Goal: Use online tool/utility

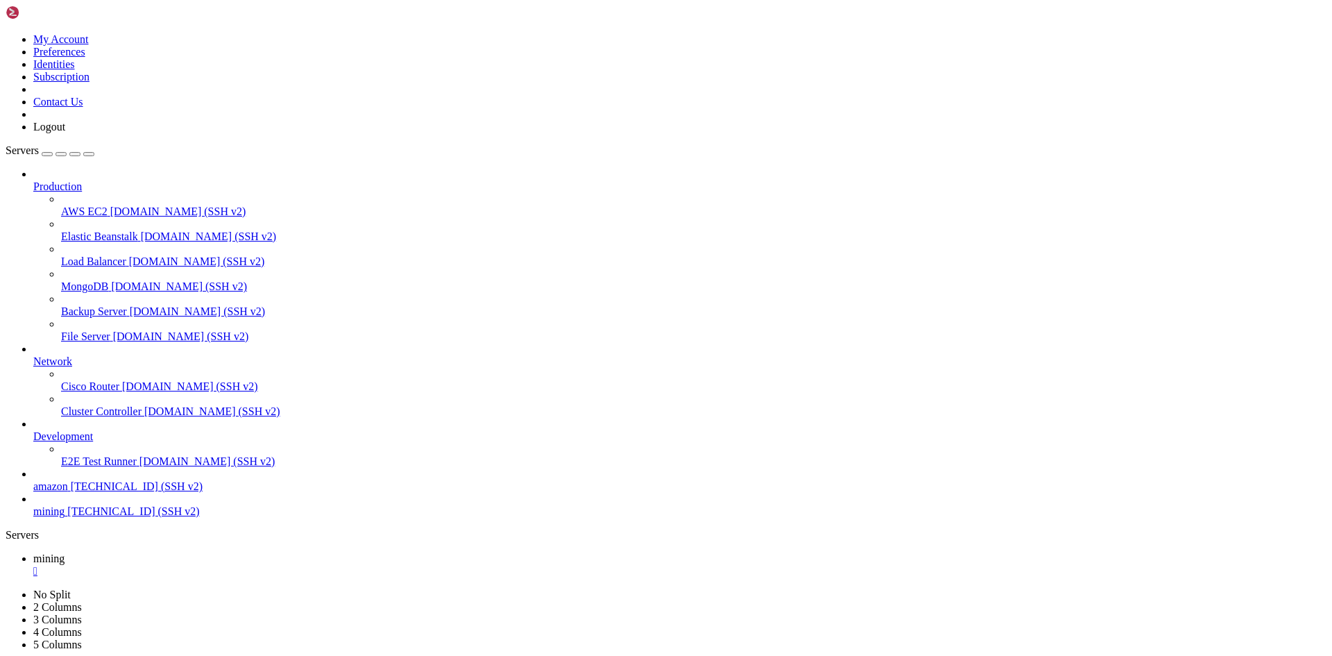
scroll to position [13, 1]
click at [241, 565] on div "" at bounding box center [679, 571] width 1293 height 12
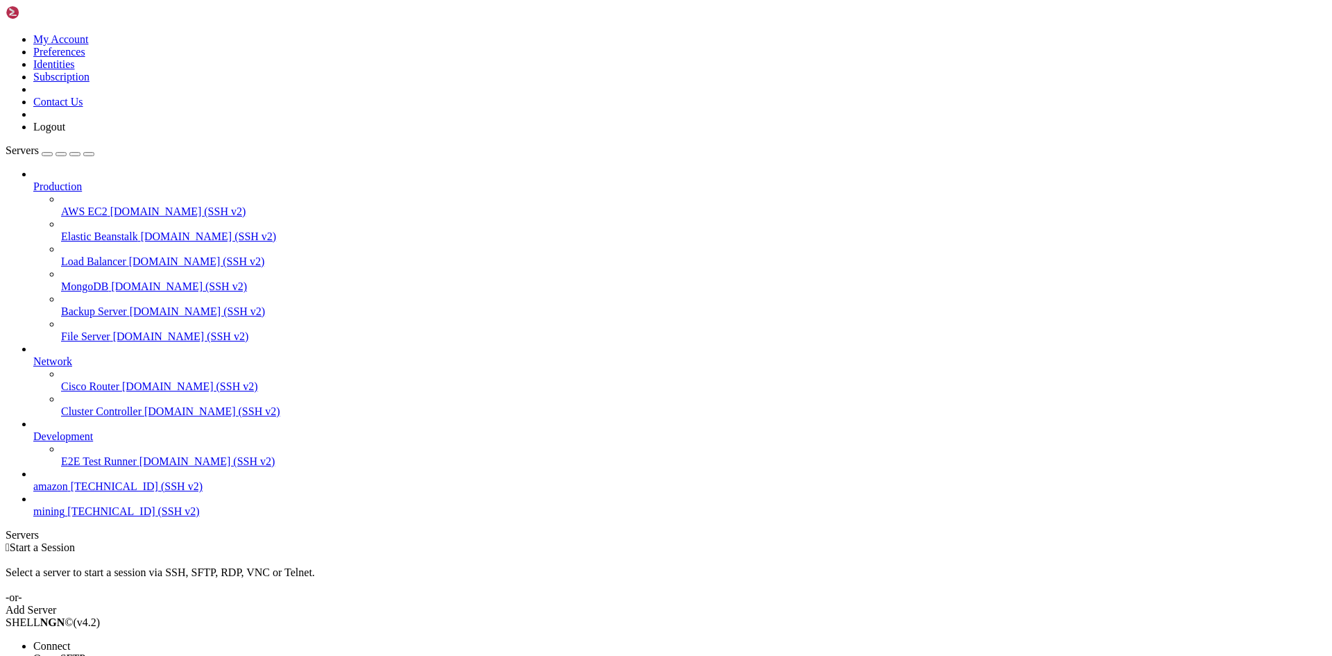
click at [70, 640] on span "Connect" at bounding box center [51, 646] width 37 height 12
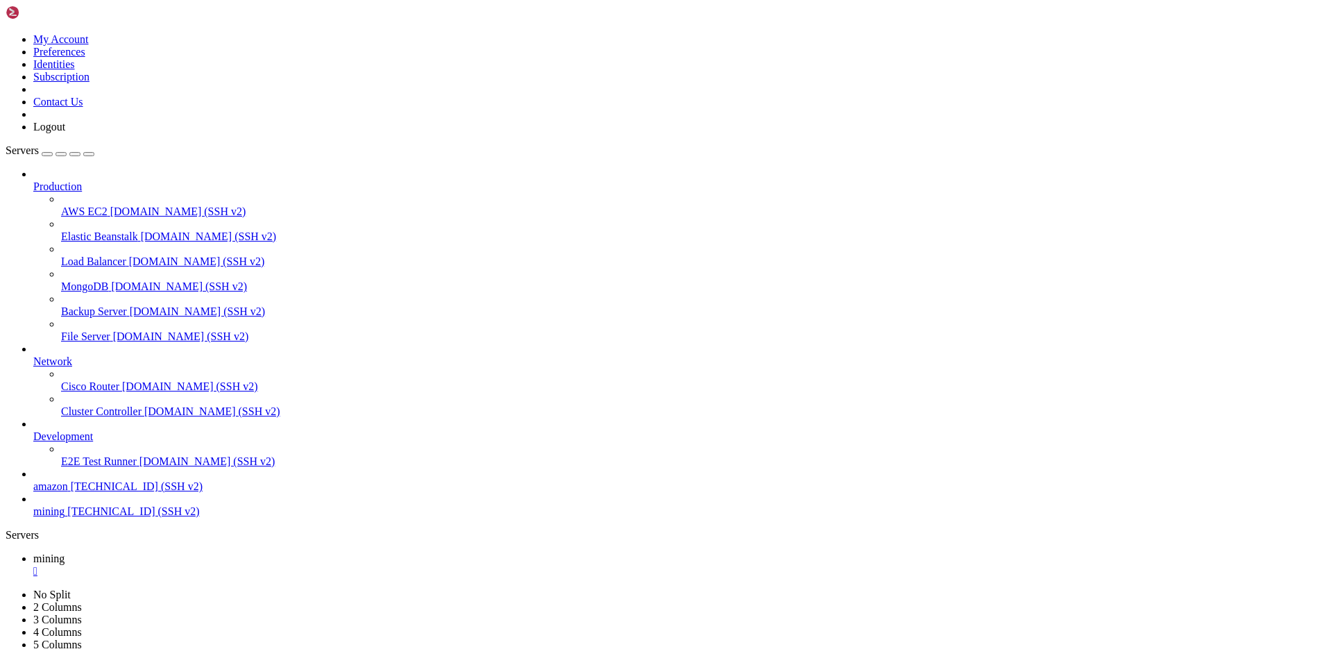
scroll to position [13, 1]
drag, startPoint x: 12, startPoint y: 821, endPoint x: 168, endPoint y: 1033, distance: 263.6
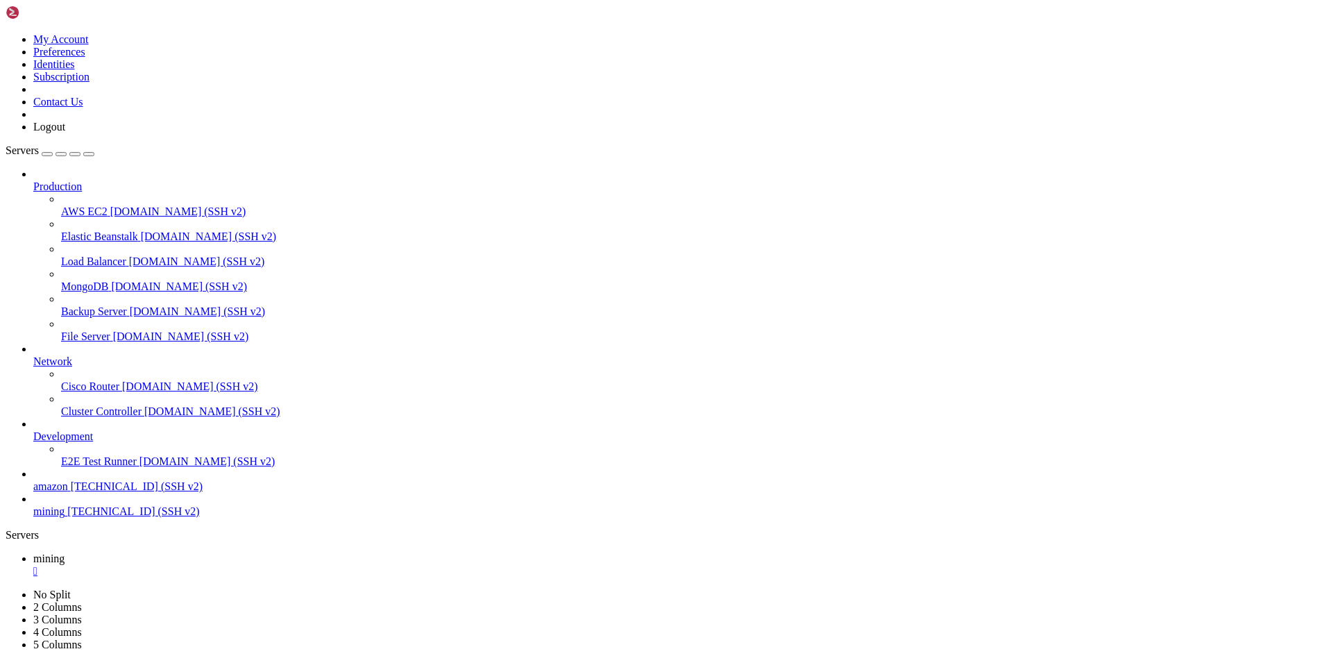
drag, startPoint x: 12, startPoint y: 821, endPoint x: 198, endPoint y: 1305, distance: 519.1
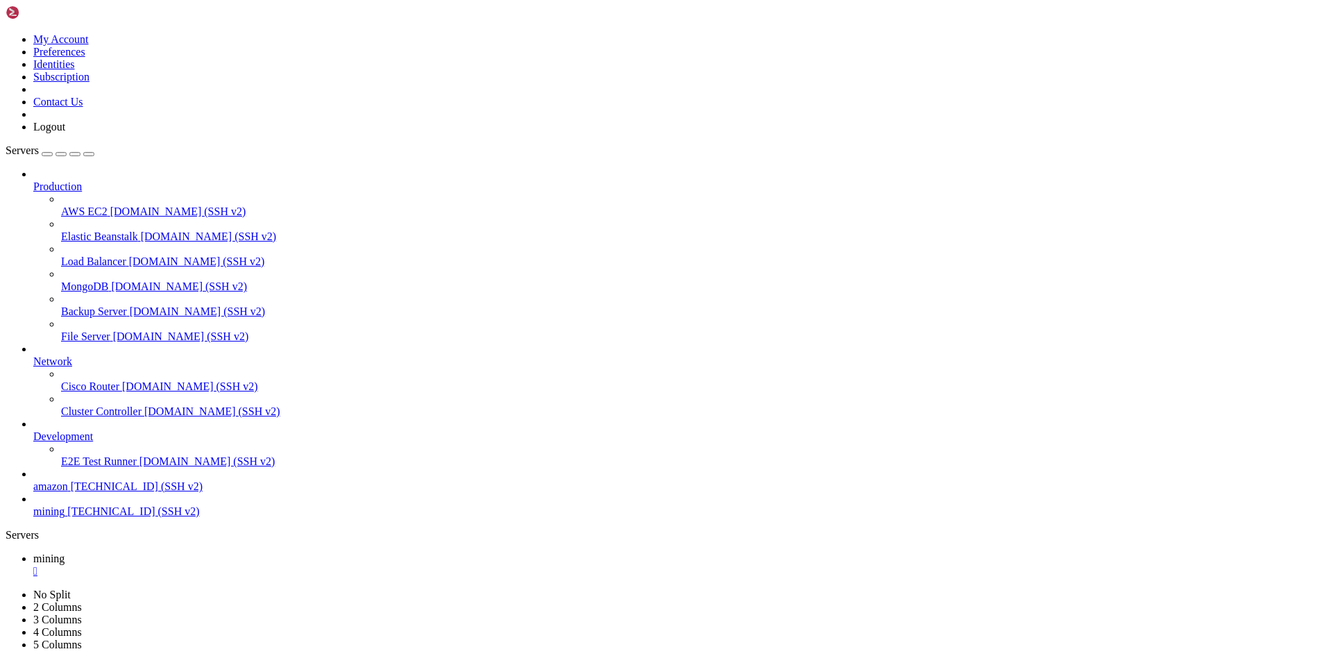
drag, startPoint x: 13, startPoint y: 822, endPoint x: 196, endPoint y: 1311, distance: 522.8
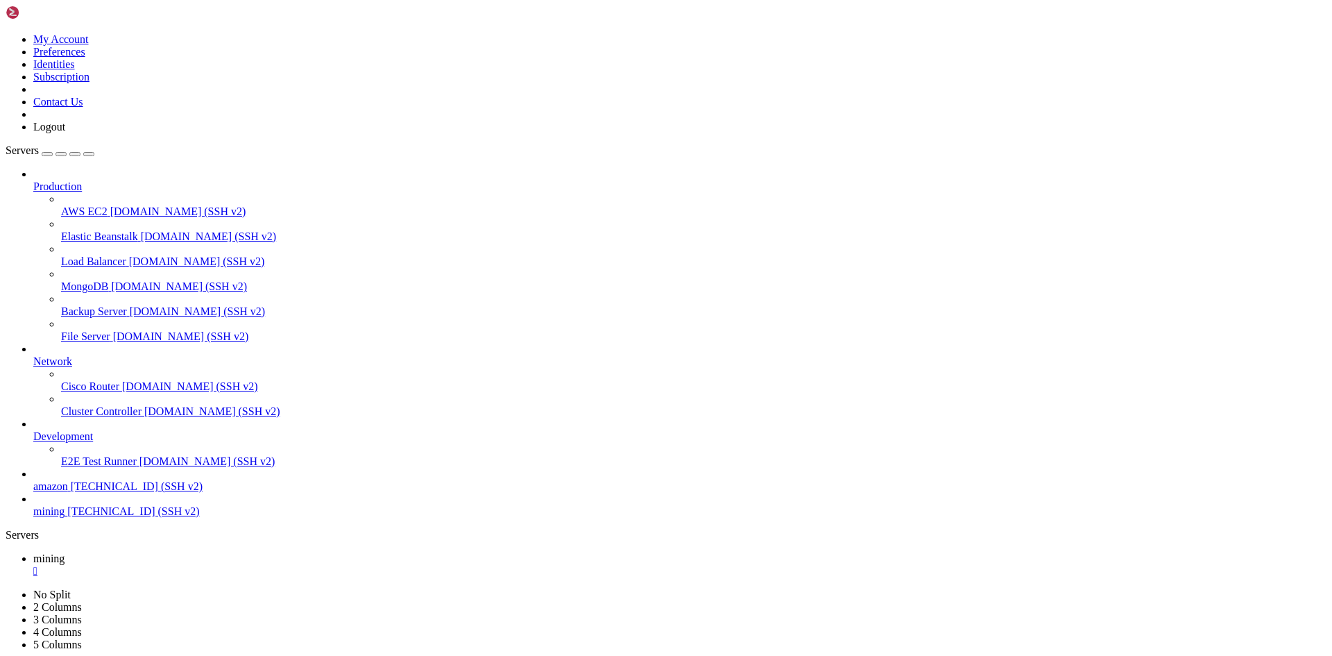
scroll to position [13, 3]
drag, startPoint x: 116, startPoint y: 1092, endPoint x: 28, endPoint y: 823, distance: 283.1
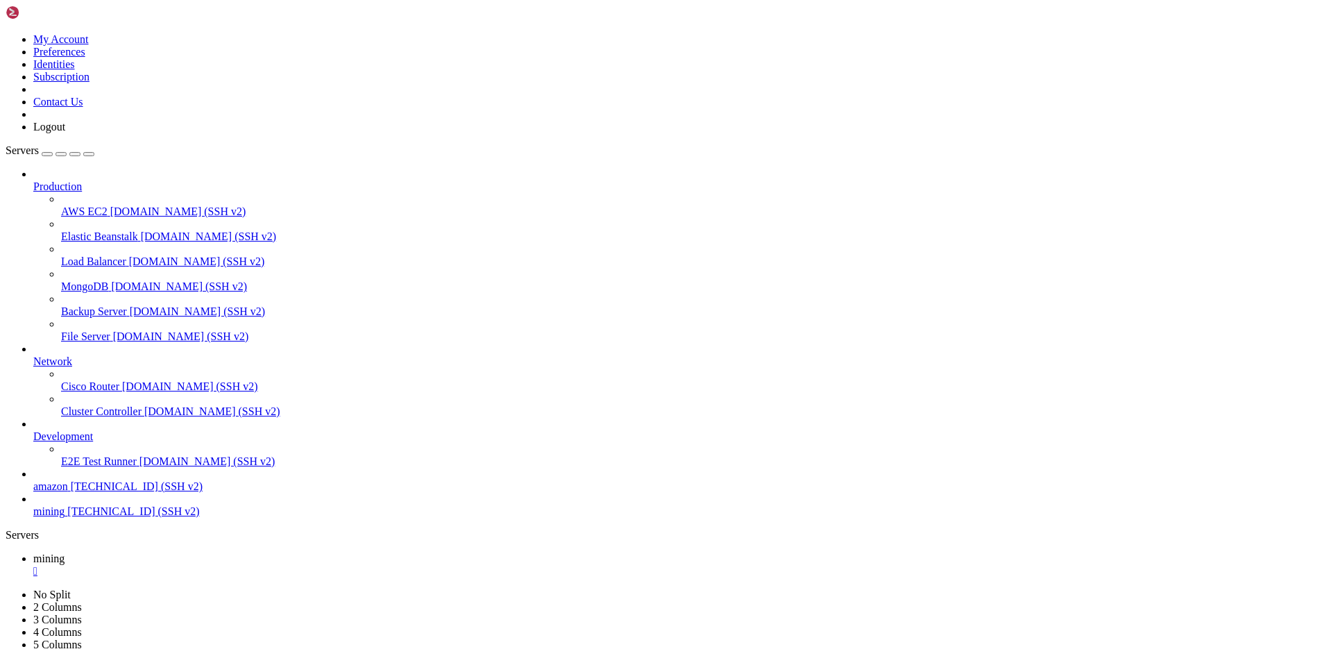
drag, startPoint x: 193, startPoint y: 889, endPoint x: 11, endPoint y: 822, distance: 193.9
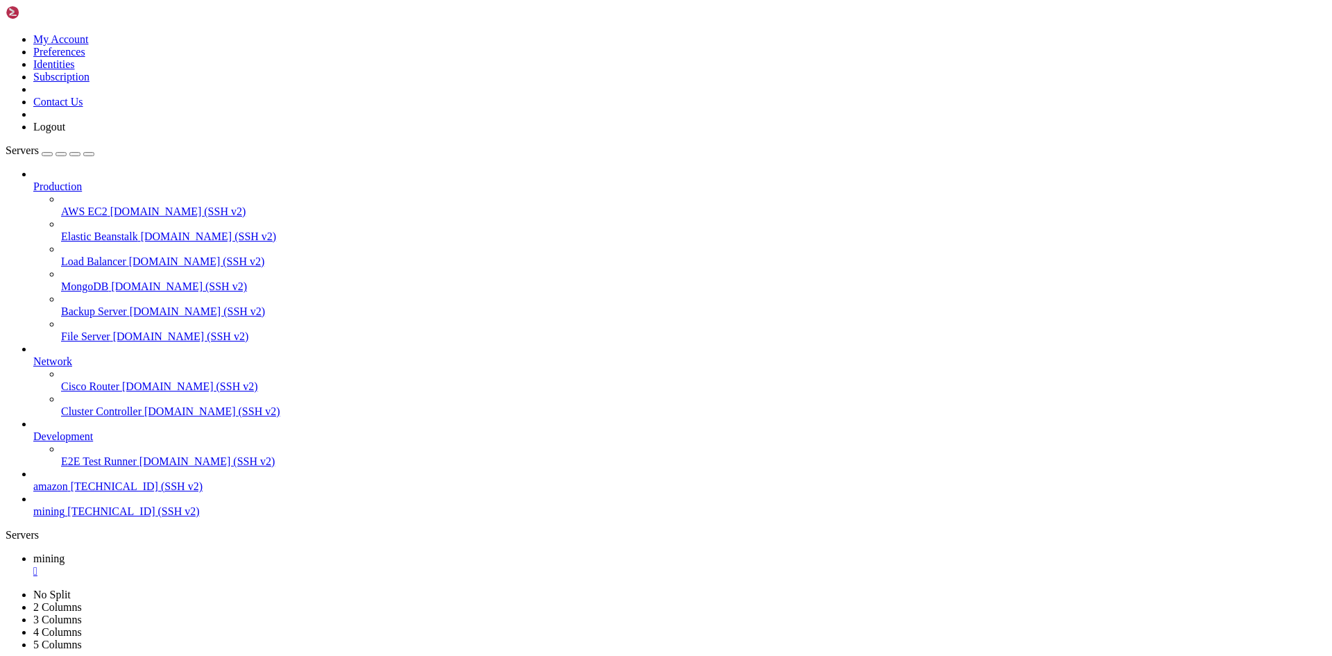
drag, startPoint x: 195, startPoint y: 892, endPoint x: 15, endPoint y: 823, distance: 193.3
drag, startPoint x: 418, startPoint y: 1325, endPoint x: 233, endPoint y: 1256, distance: 197.6
